Goal: Find specific page/section: Find specific page/section

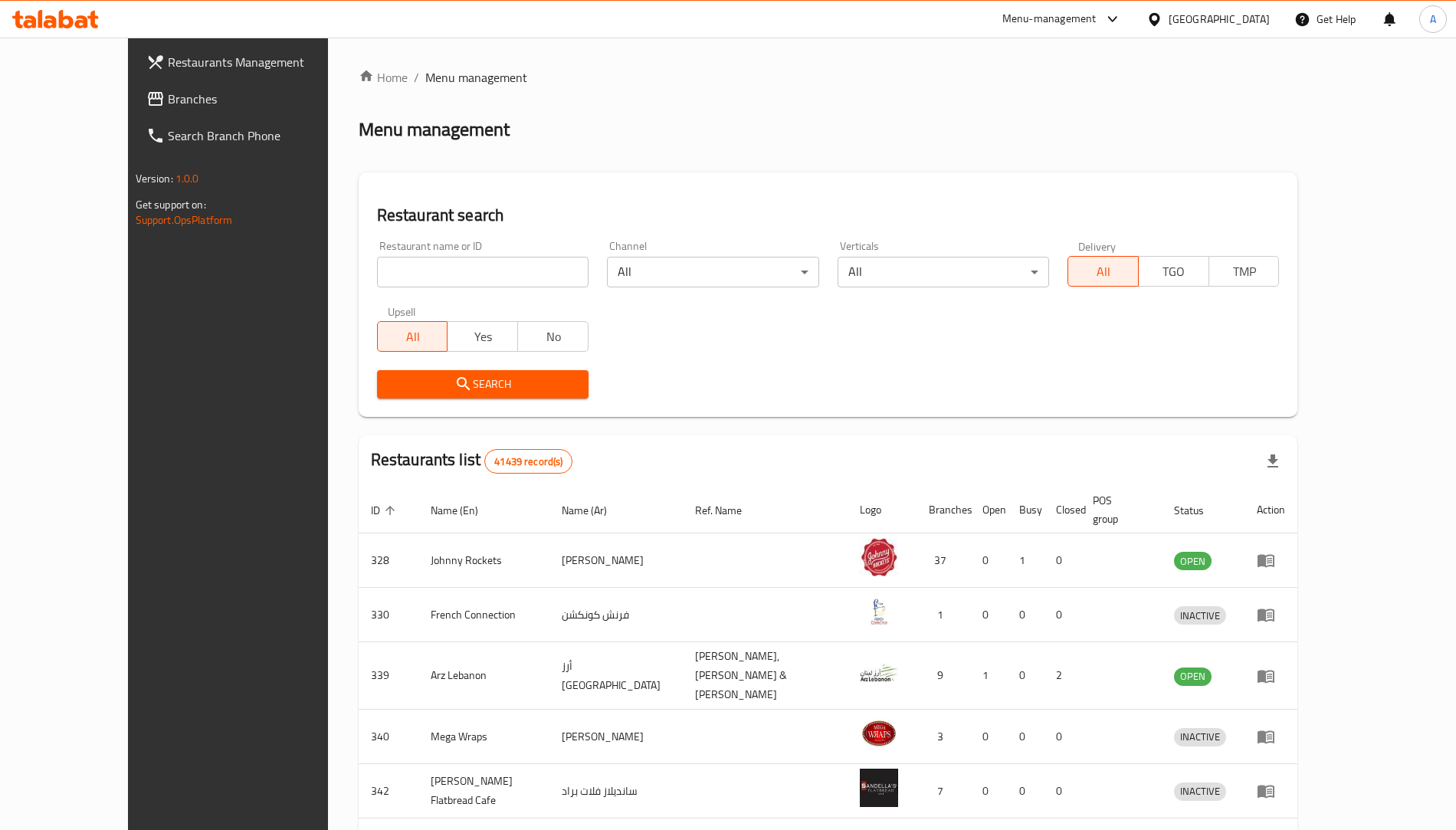
click at [433, 277] on input "search" at bounding box center [482, 272] width 211 height 31
click button "Search" at bounding box center [482, 384] width 211 height 28
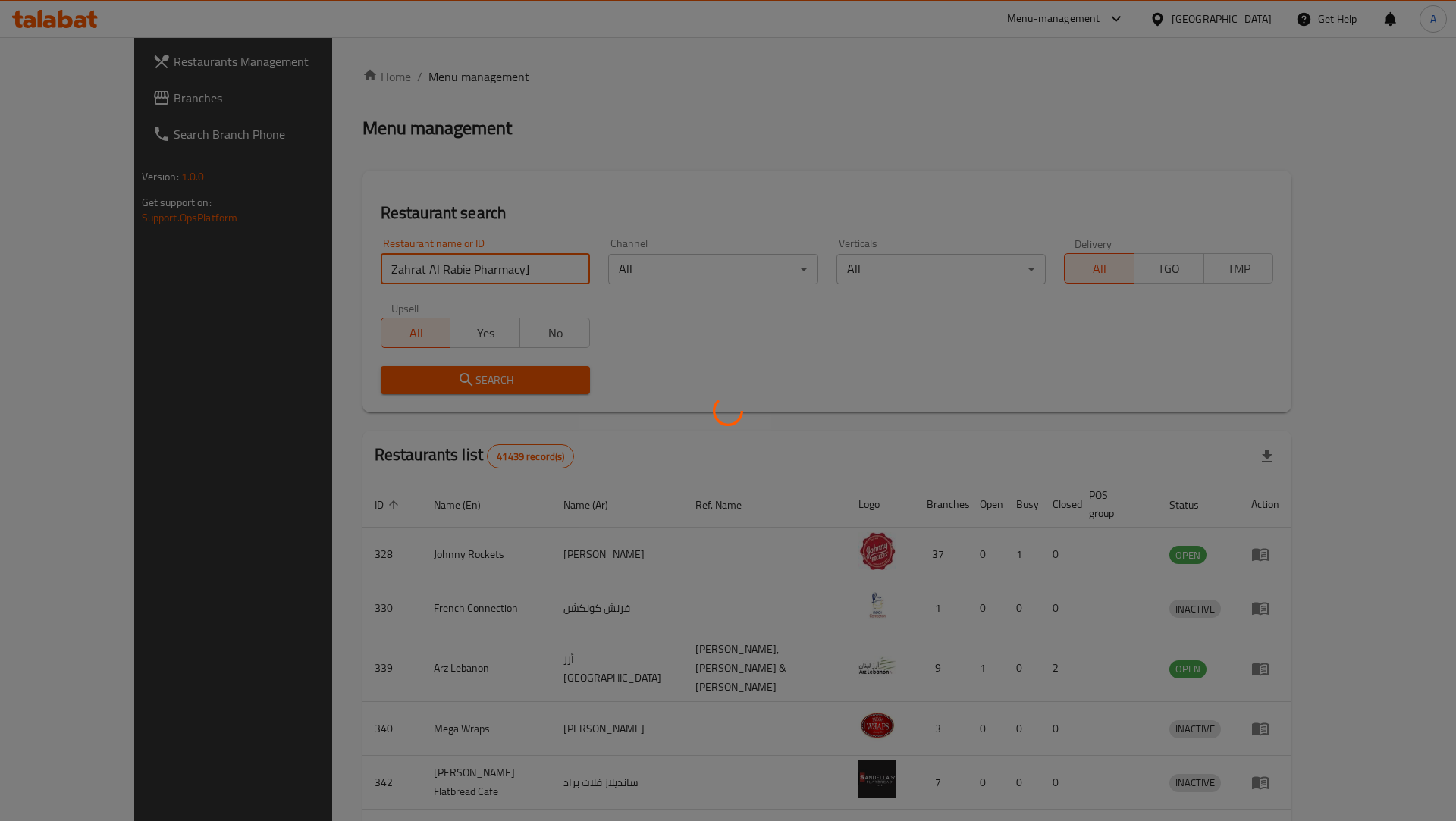
type input "Zahrat [PERSON_NAME] Pharmacy"
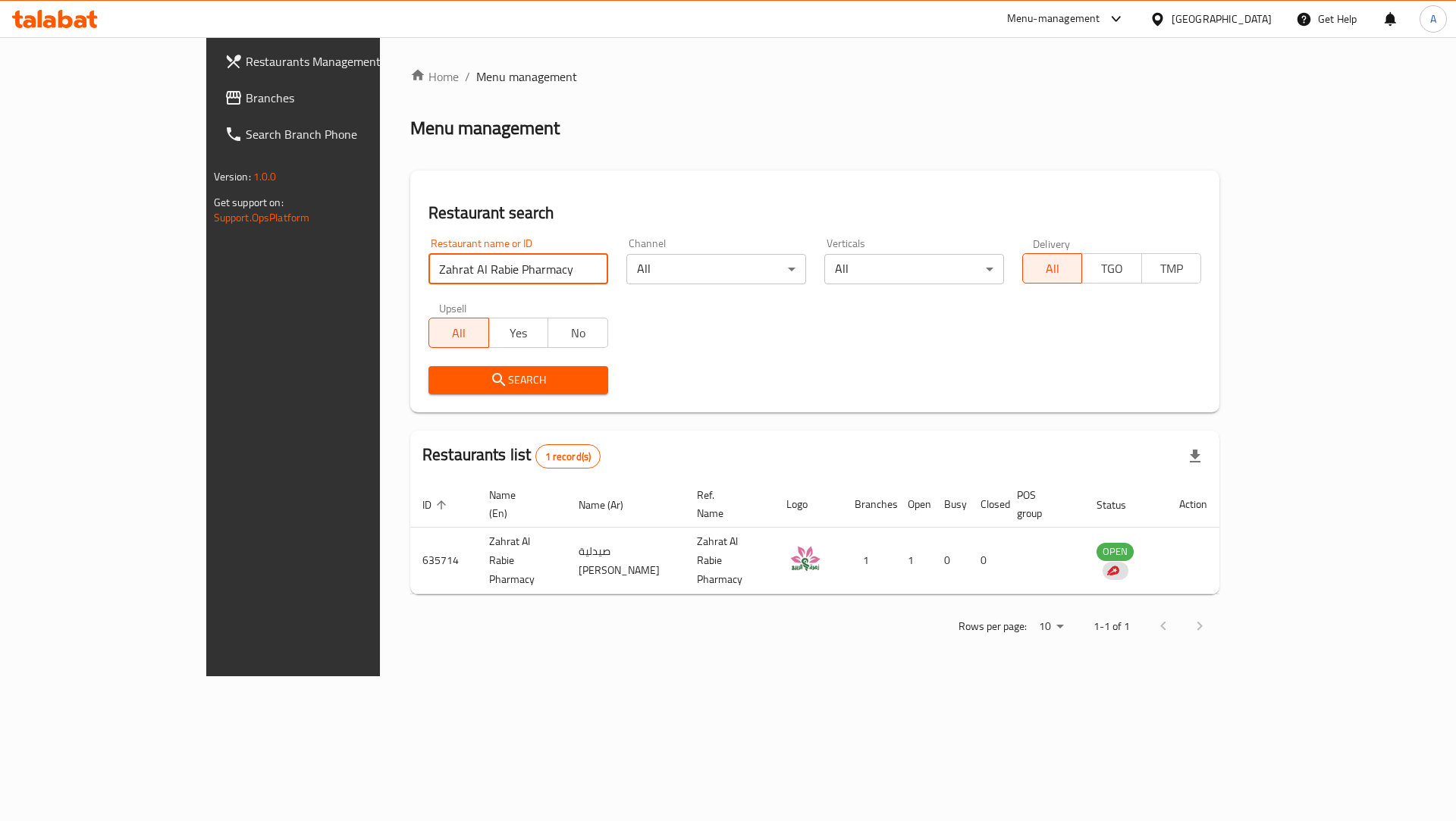
click button "Search" at bounding box center [519, 379] width 180 height 28
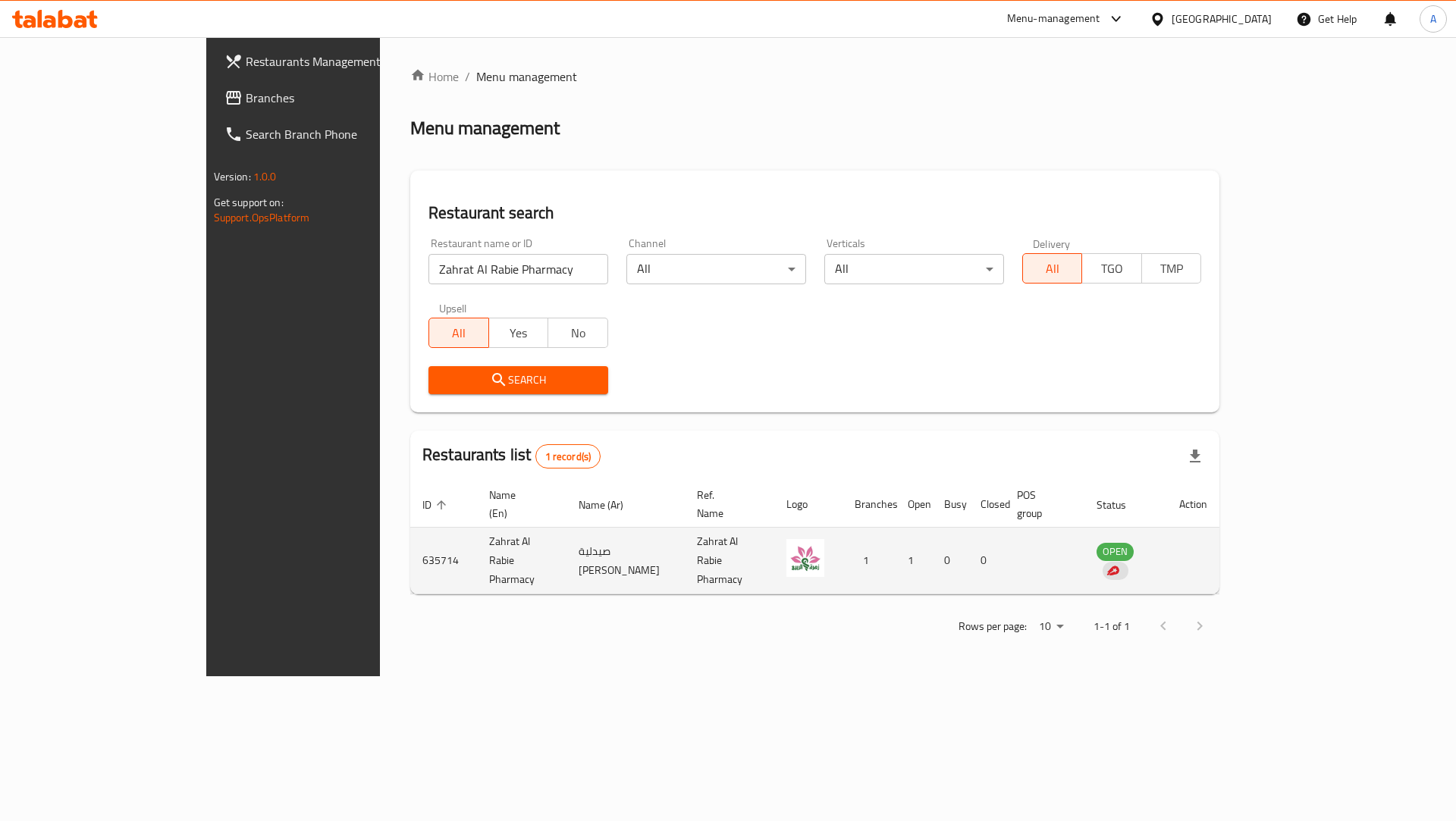
click at [410, 537] on td "635714" at bounding box center [444, 561] width 67 height 67
copy td "635714"
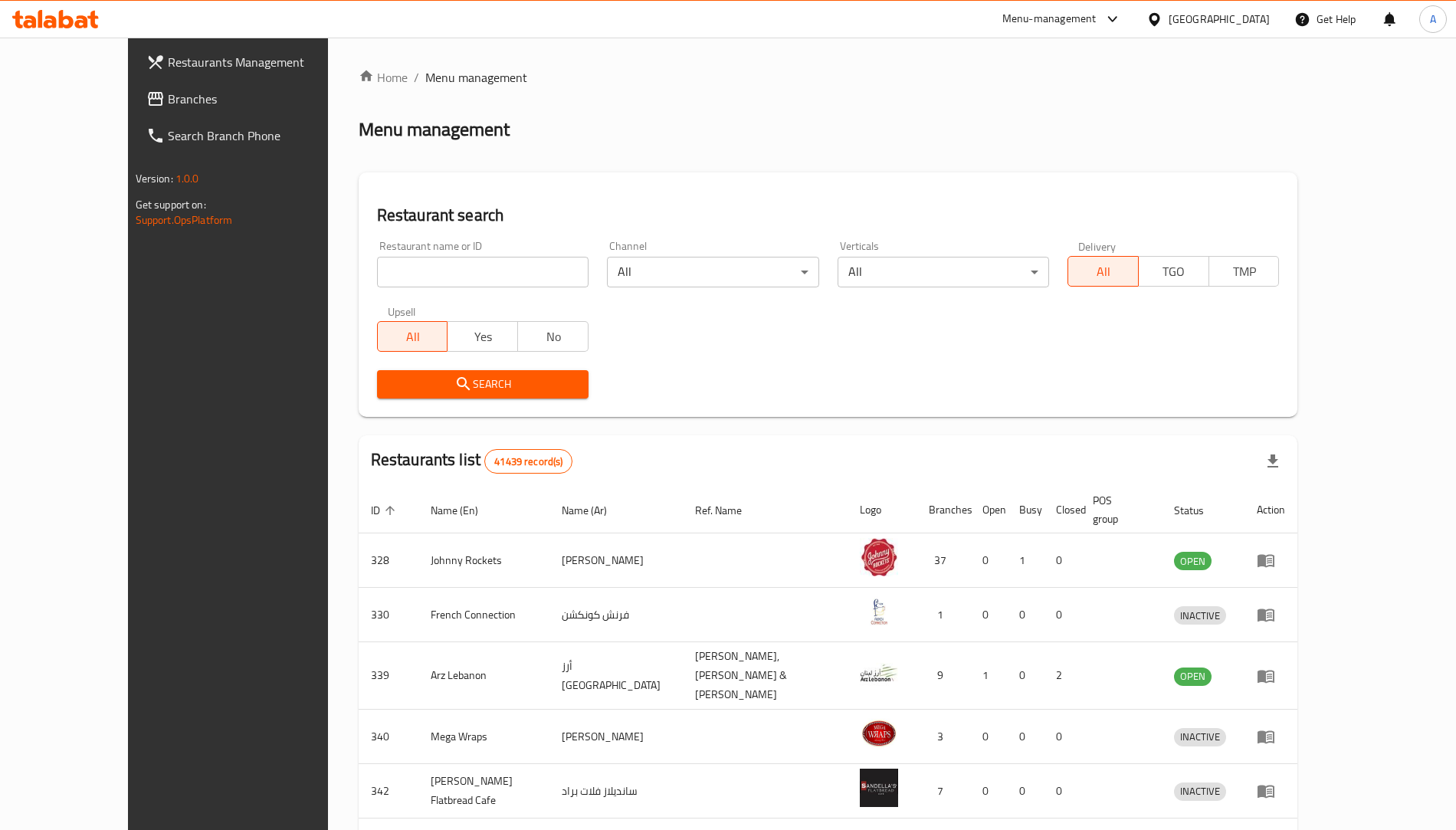
click at [455, 269] on input "search" at bounding box center [482, 272] width 211 height 31
click button "Search" at bounding box center [482, 384] width 211 height 28
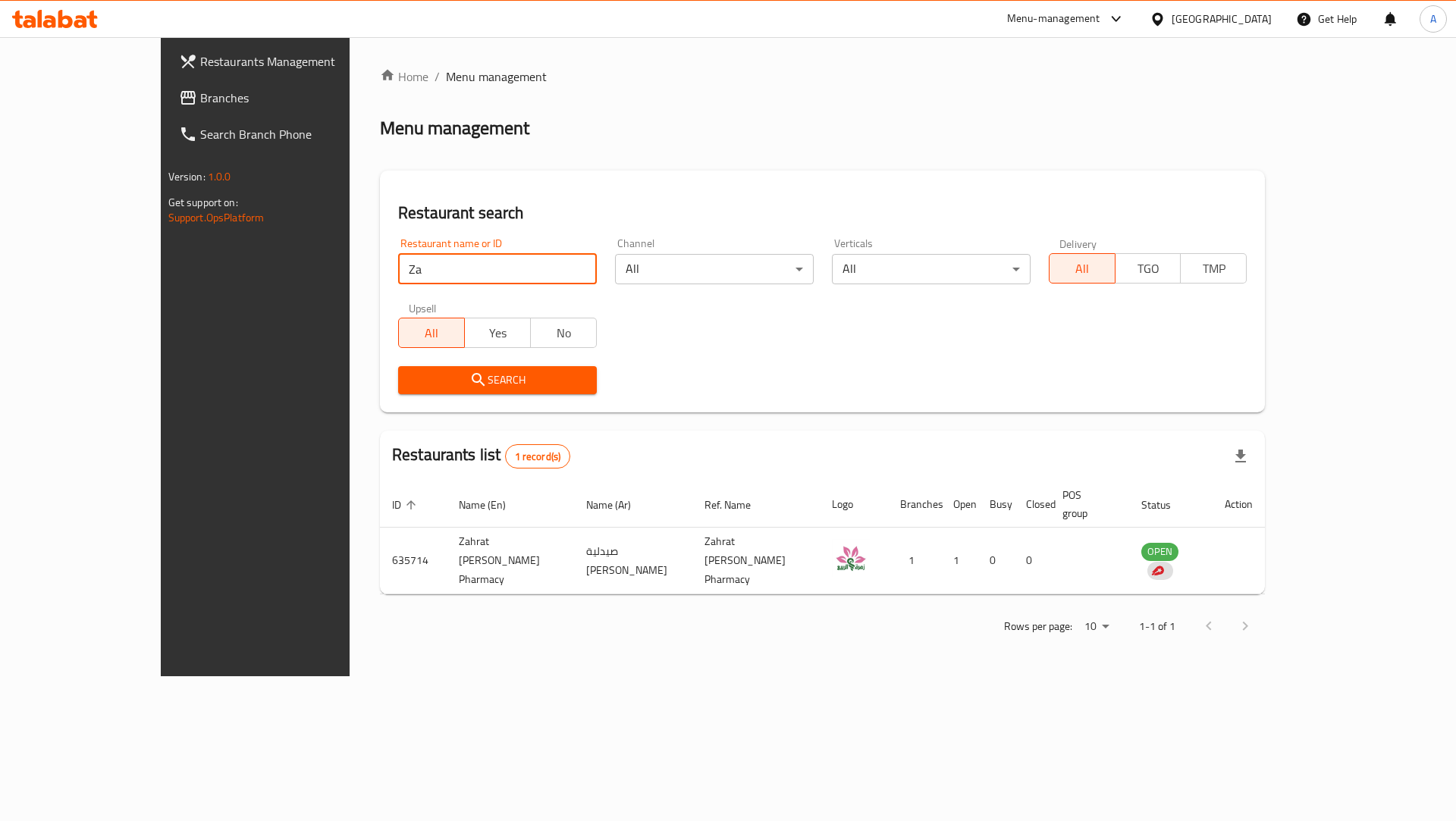
type input "Z"
click button "Search" at bounding box center [497, 379] width 198 height 28
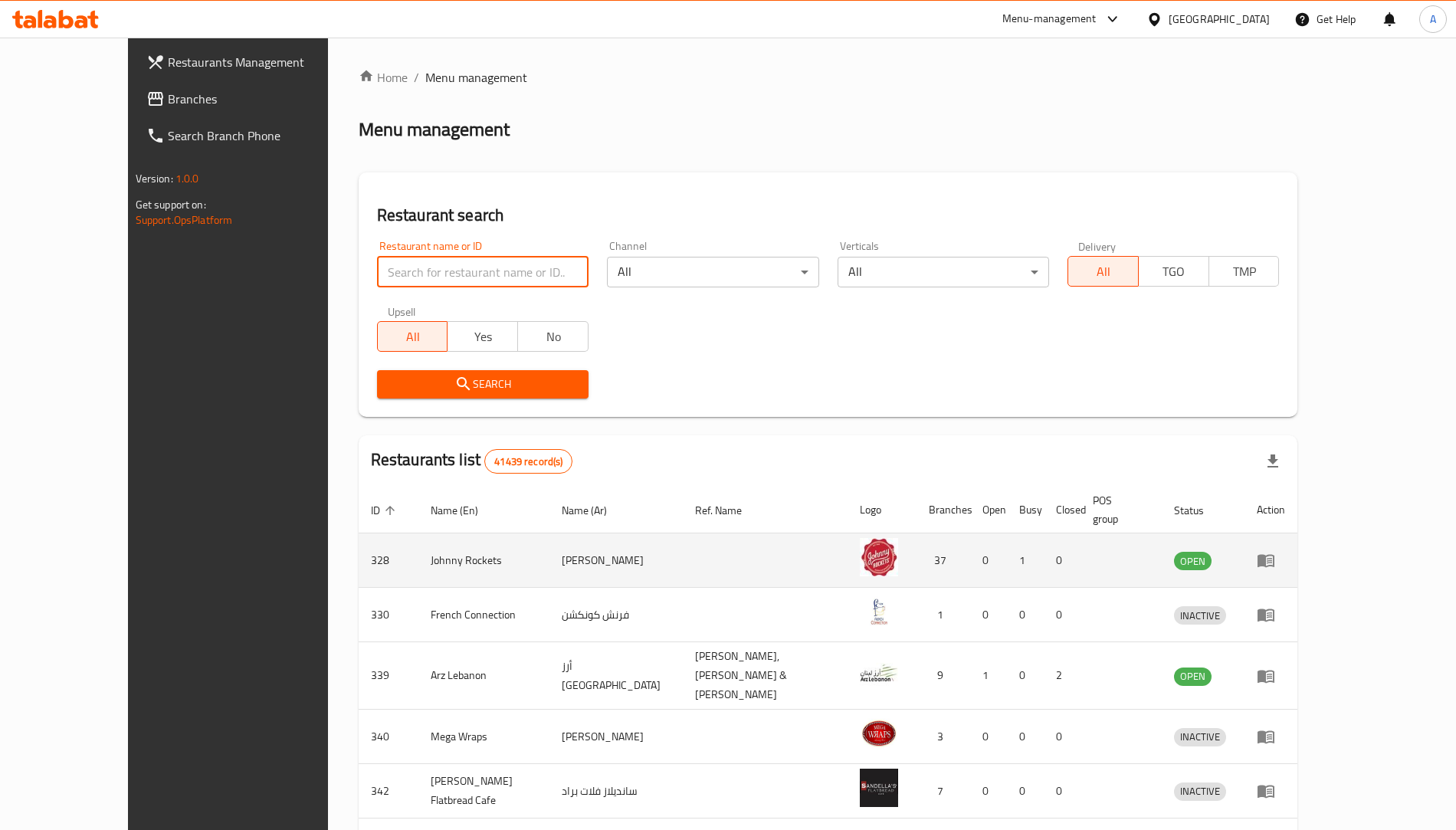
click at [1275, 555] on icon "enhanced table" at bounding box center [1265, 561] width 16 height 13
